Goal: Check status: Check status

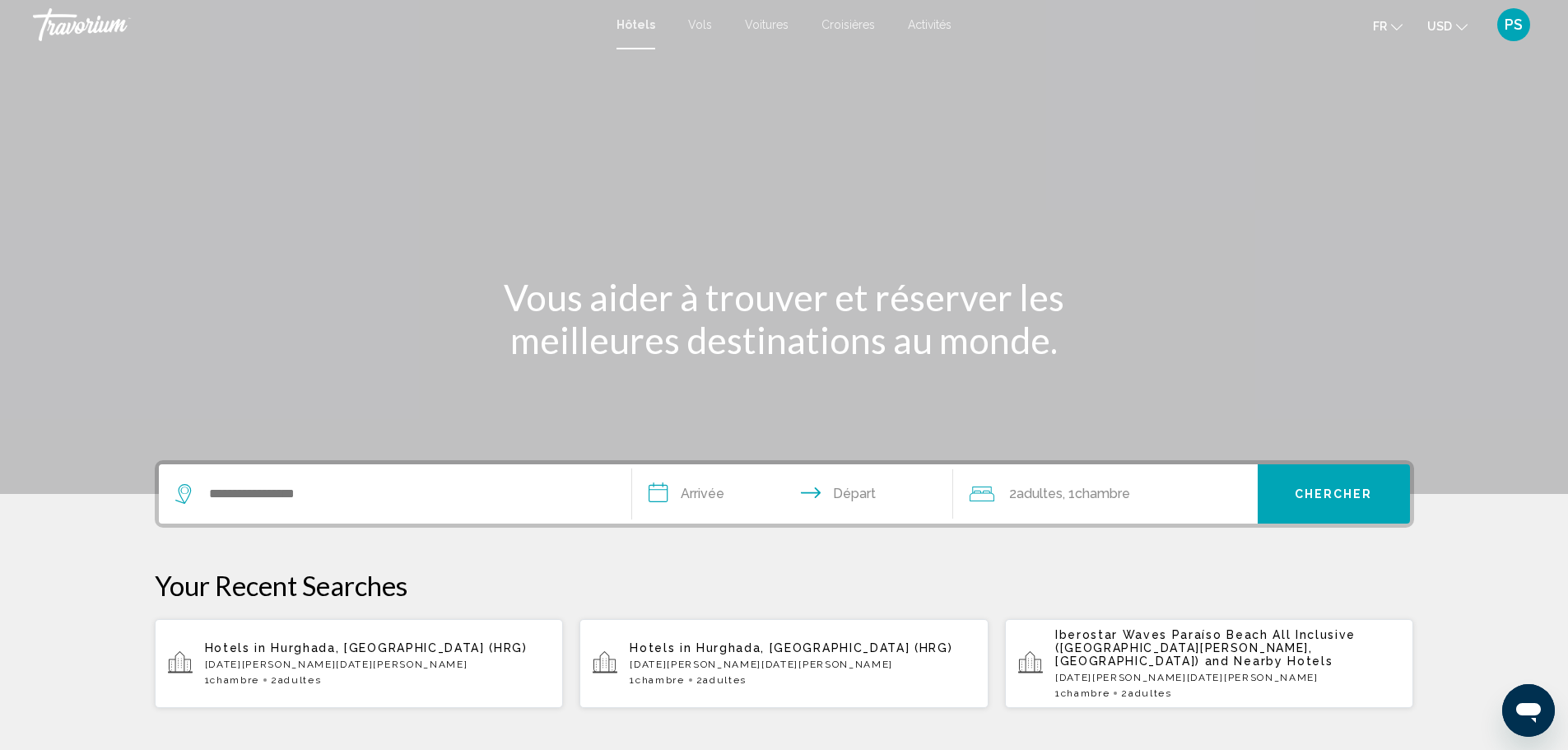
click at [1512, 20] on span "PS" at bounding box center [1513, 24] width 18 height 16
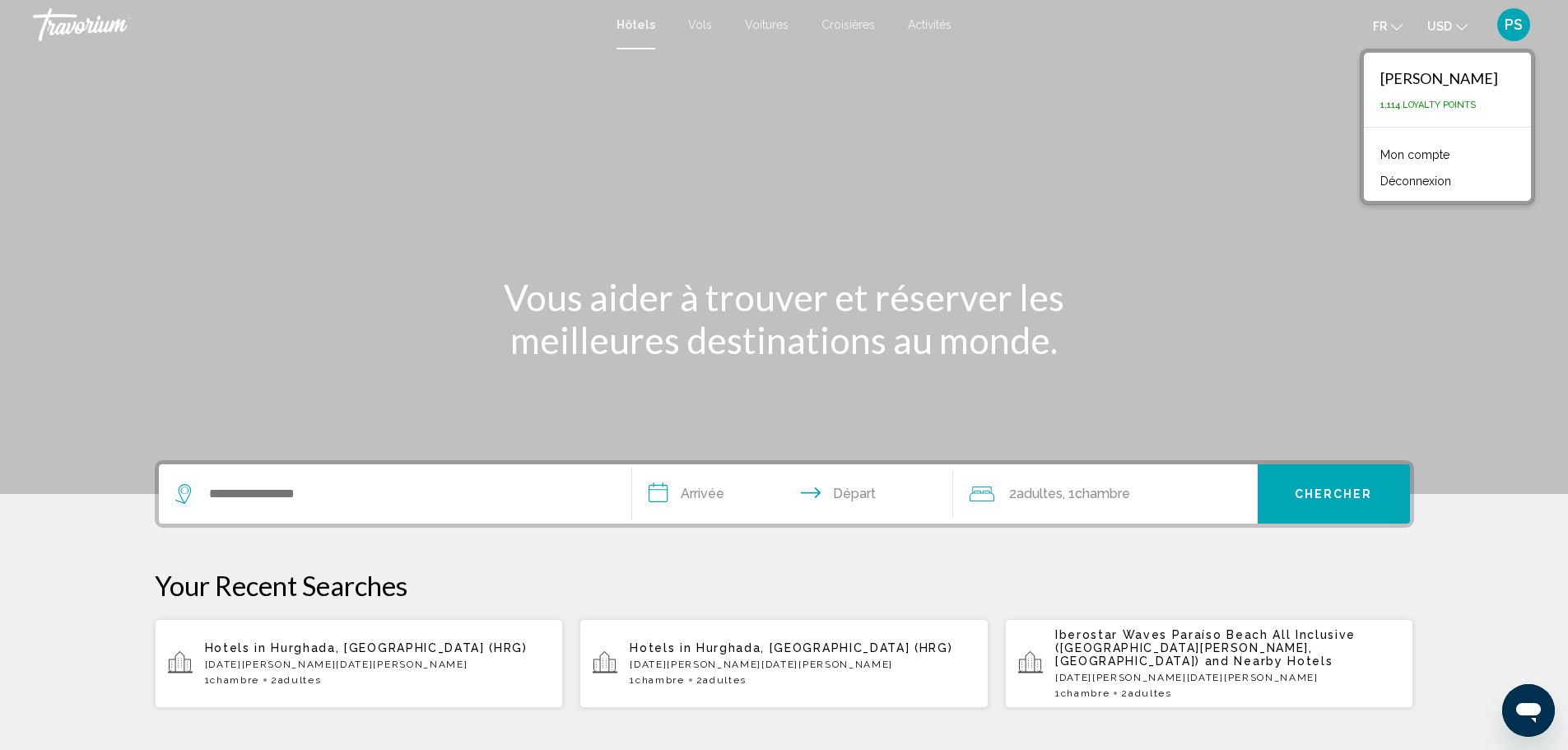
click at [1394, 151] on link "Mon compte" at bounding box center [1415, 154] width 86 height 22
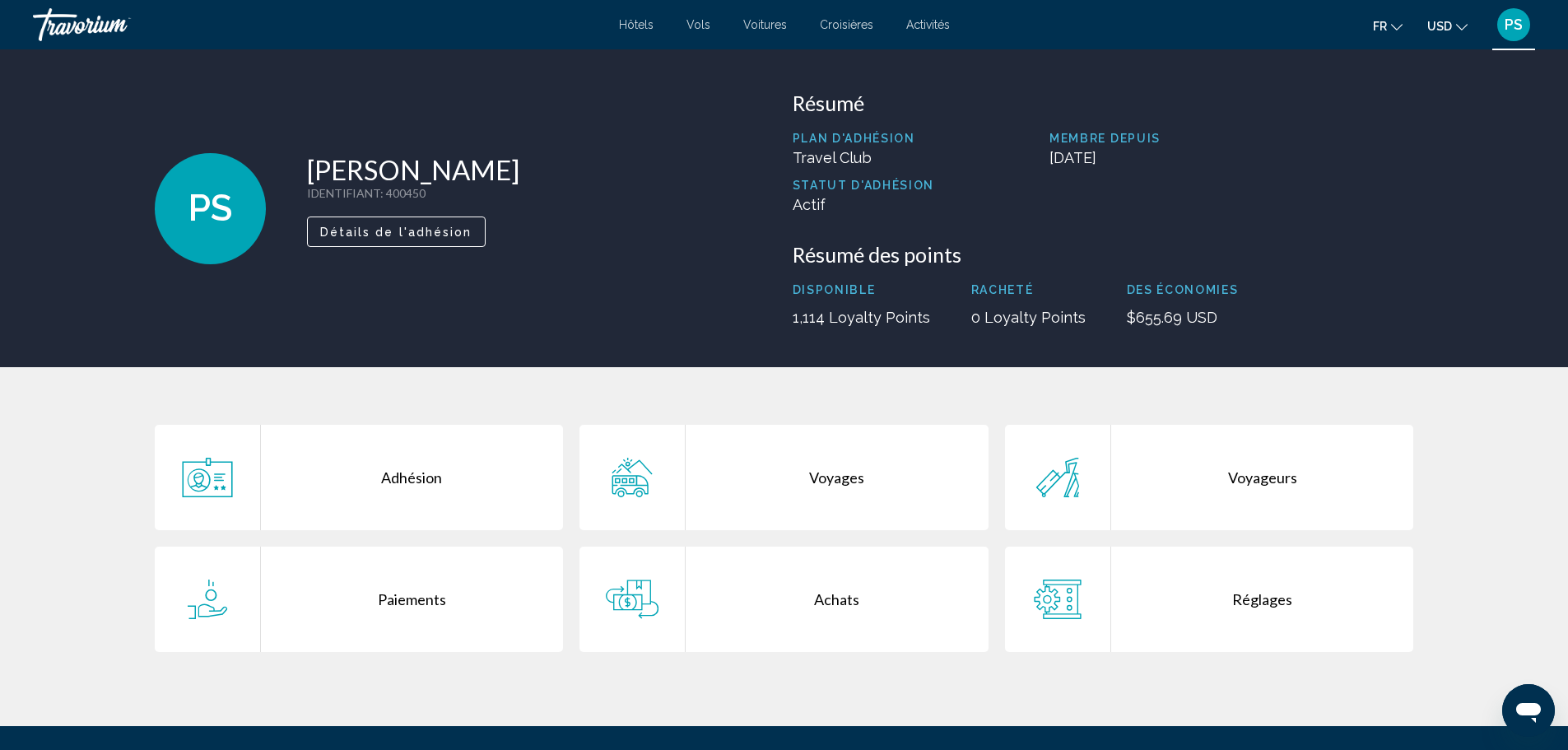
click at [822, 475] on div "Voyages" at bounding box center [838, 477] width 303 height 106
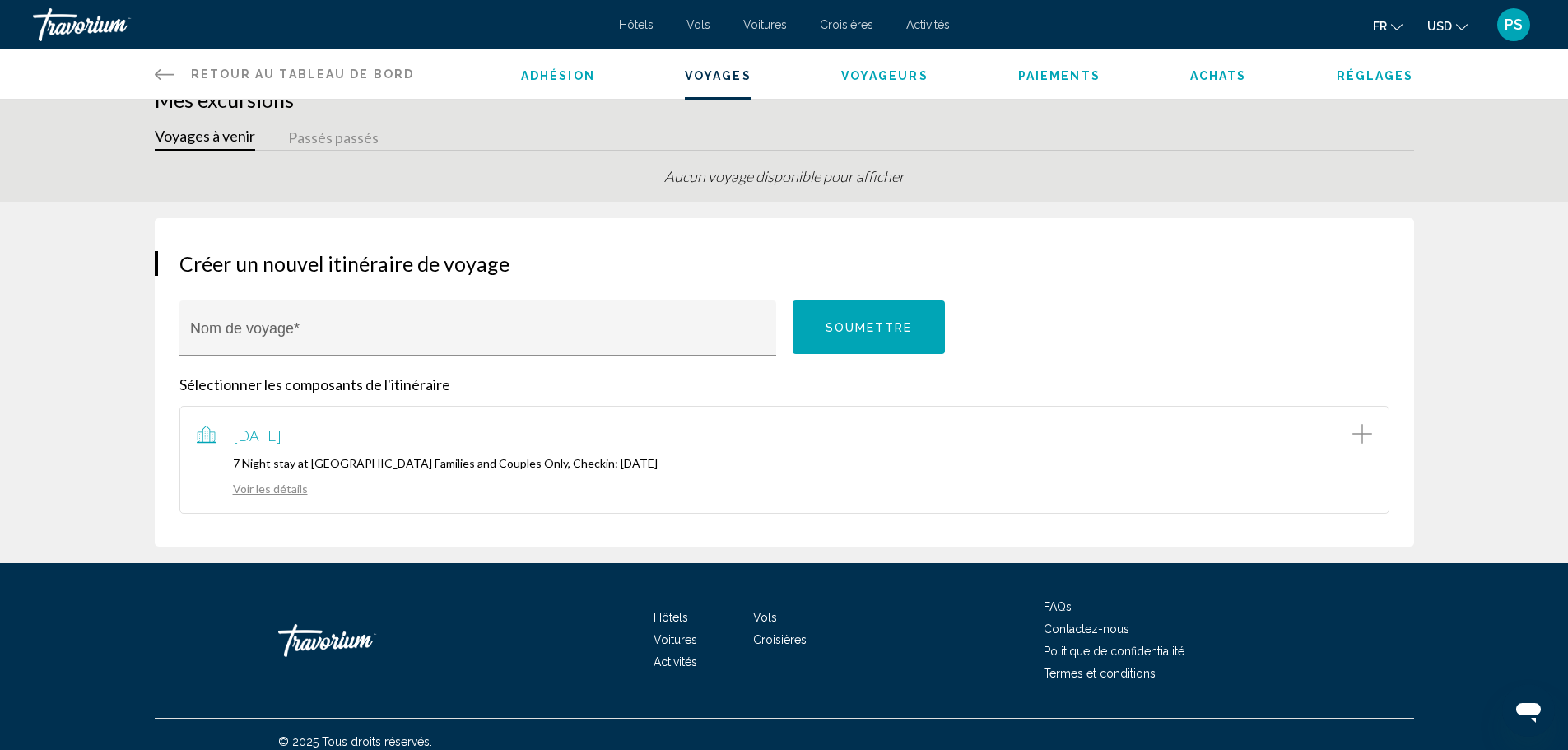
scroll to position [43, 0]
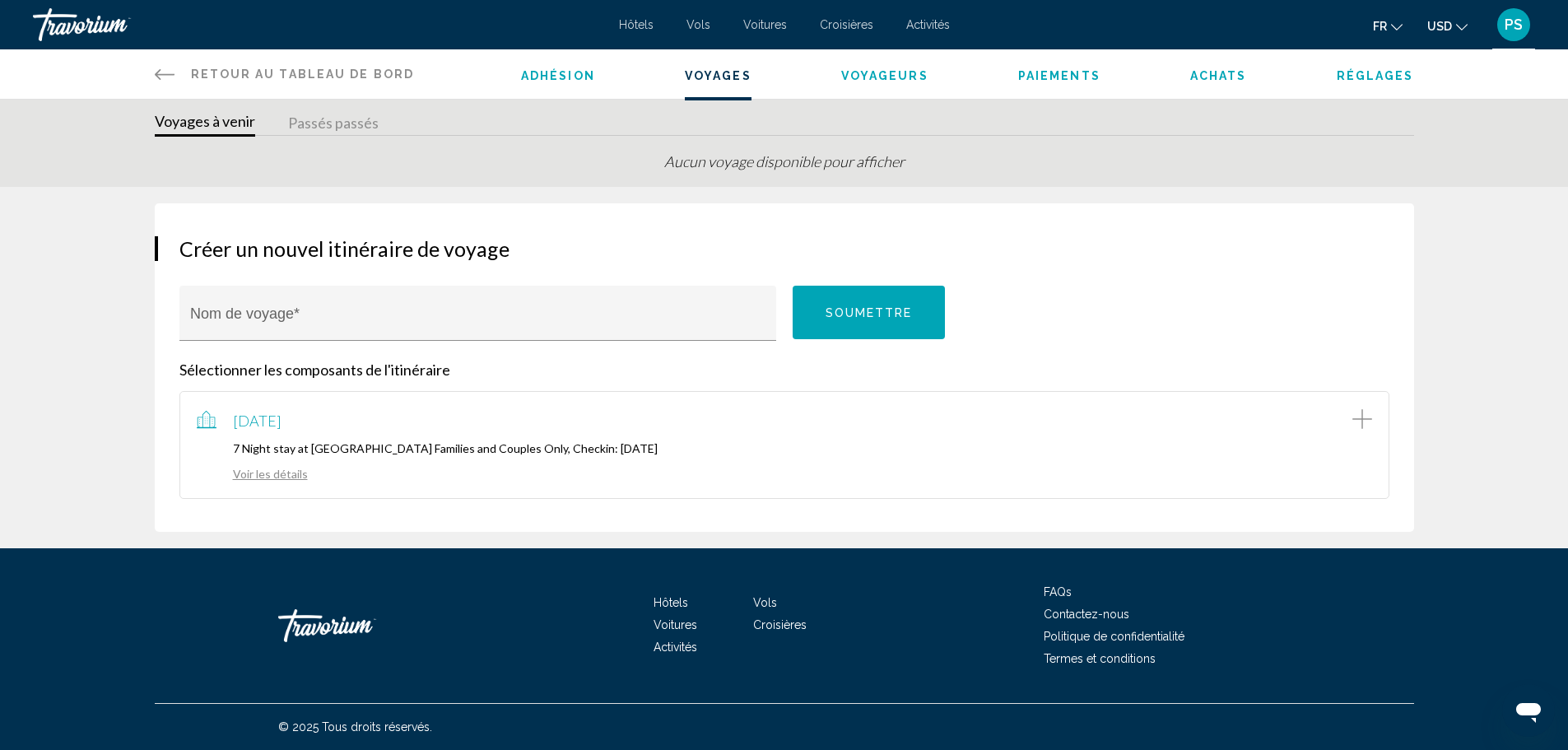
click at [258, 438] on div "[DATE] 7 Night stay at [GEOGRAPHIC_DATA] Families and Couples Only, Checkin: [D…" at bounding box center [784, 444] width 1176 height 74
click at [262, 469] on link "Voir les détails" at bounding box center [252, 474] width 111 height 14
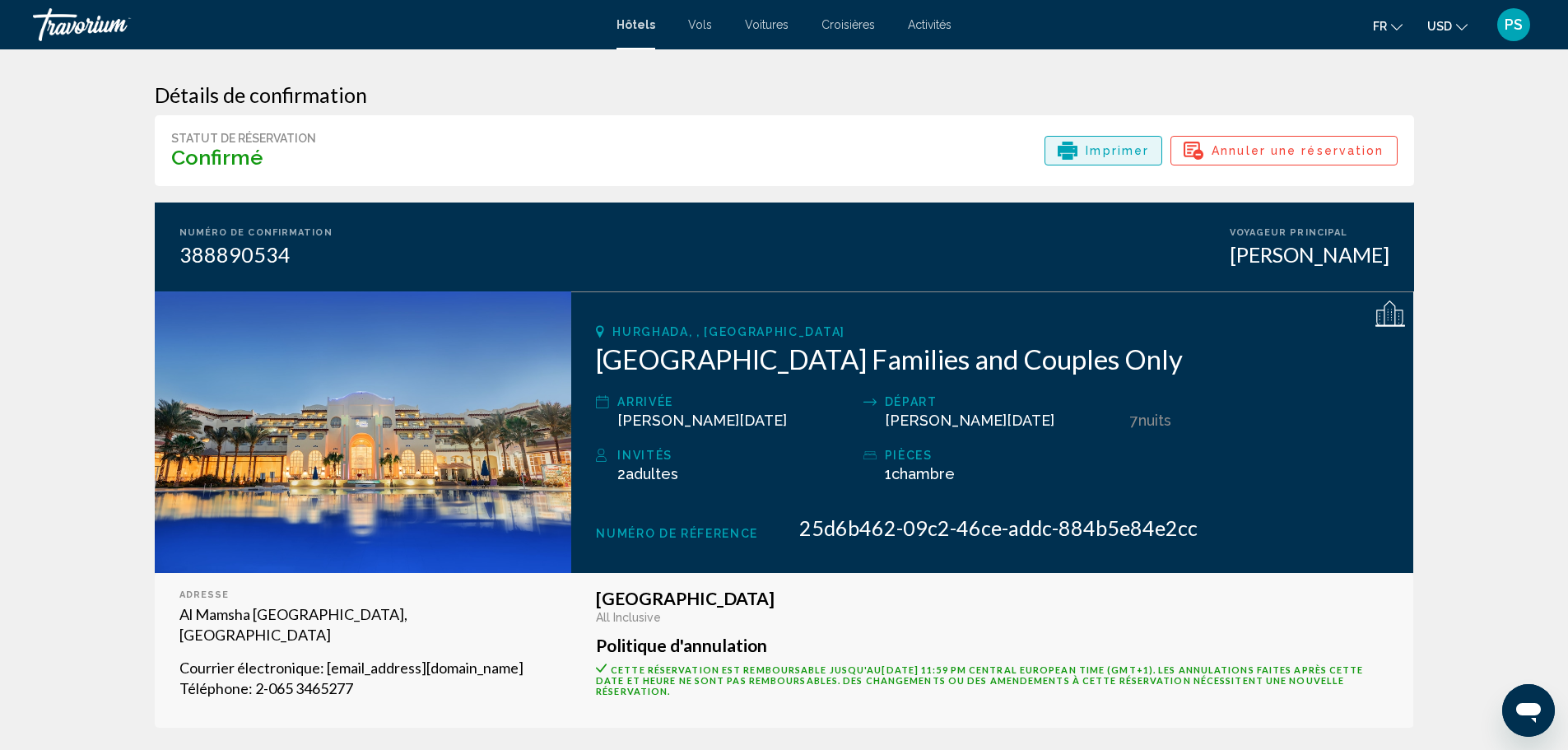
click at [1117, 153] on span "Imprimer" at bounding box center [1117, 151] width 63 height 28
